Goal: Transaction & Acquisition: Book appointment/travel/reservation

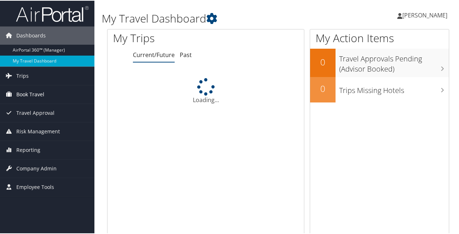
click at [12, 90] on icon at bounding box center [9, 93] width 11 height 11
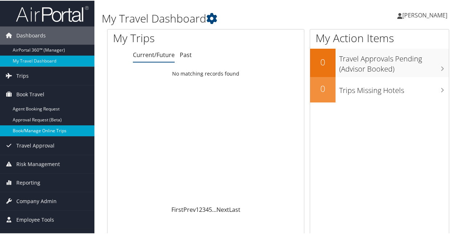
click at [41, 131] on link "Book/Manage Online Trips" at bounding box center [47, 129] width 94 height 11
